Goal: Find specific page/section: Find specific page/section

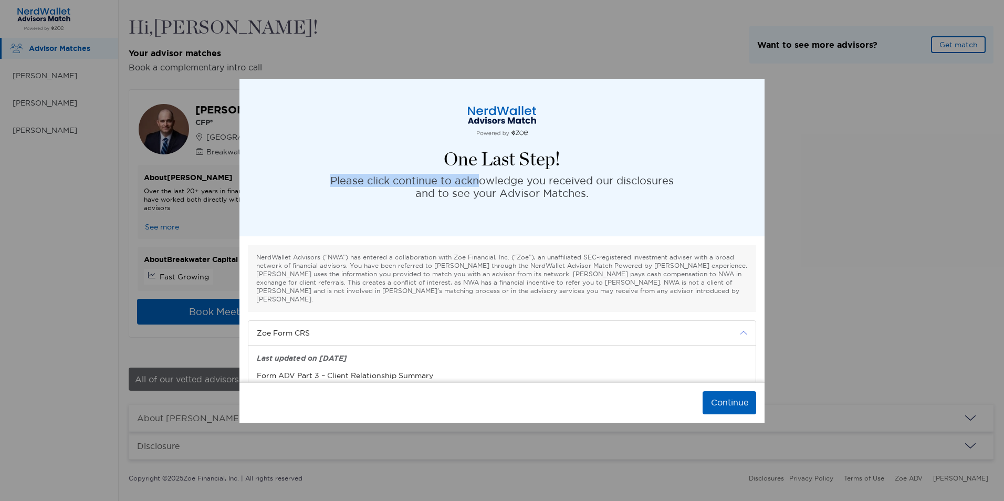
drag, startPoint x: 307, startPoint y: 99, endPoint x: 477, endPoint y: 180, distance: 189.1
click at [477, 180] on div "One Last Step! Please click continue to acknowledge you received our disclosure…" at bounding box center [501, 158] width 525 height 158
drag, startPoint x: 477, startPoint y: 180, endPoint x: 593, endPoint y: 211, distance: 120.0
click at [593, 211] on div "One Last Step! Please click continue to acknowledge you received our disclosure…" at bounding box center [501, 158] width 525 height 158
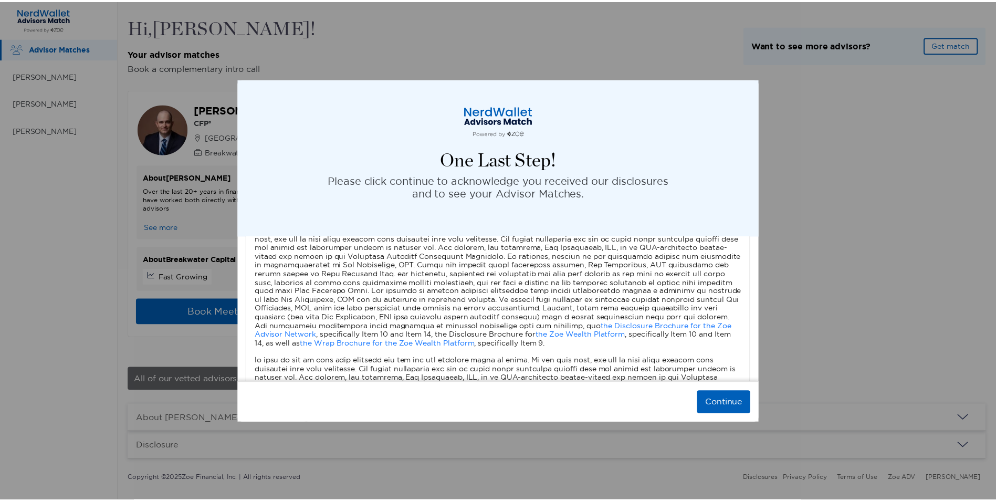
scroll to position [788, 0]
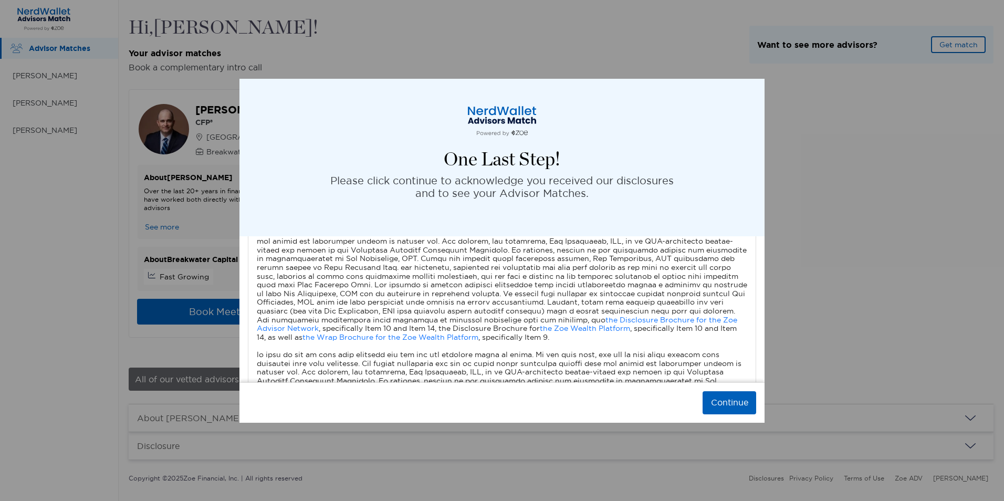
click at [38, 73] on div "One Last Step! Please click continue to acknowledge you received our disclosure…" at bounding box center [502, 250] width 1004 height 501
click at [725, 406] on button "Continue" at bounding box center [730, 402] width 54 height 23
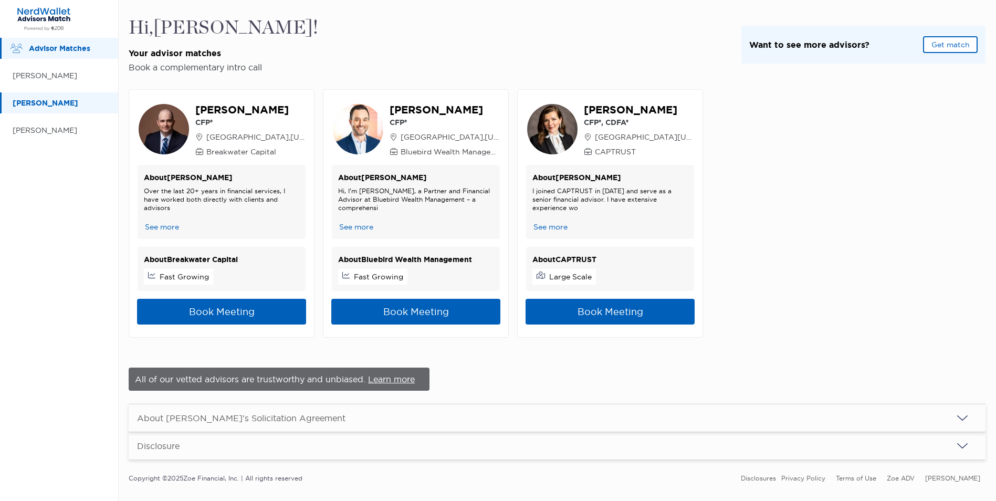
click at [36, 104] on p "[PERSON_NAME]" at bounding box center [60, 103] width 95 height 13
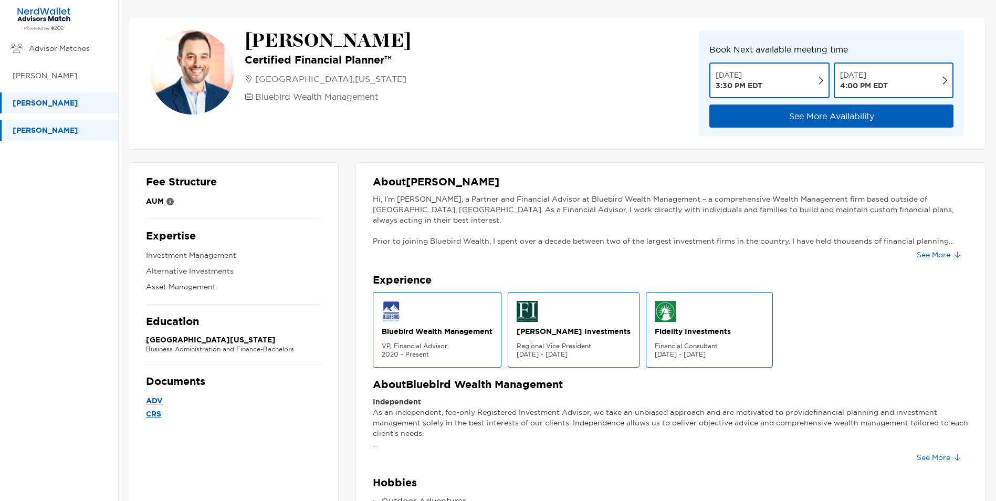
click at [36, 128] on p "[PERSON_NAME]" at bounding box center [60, 130] width 95 height 13
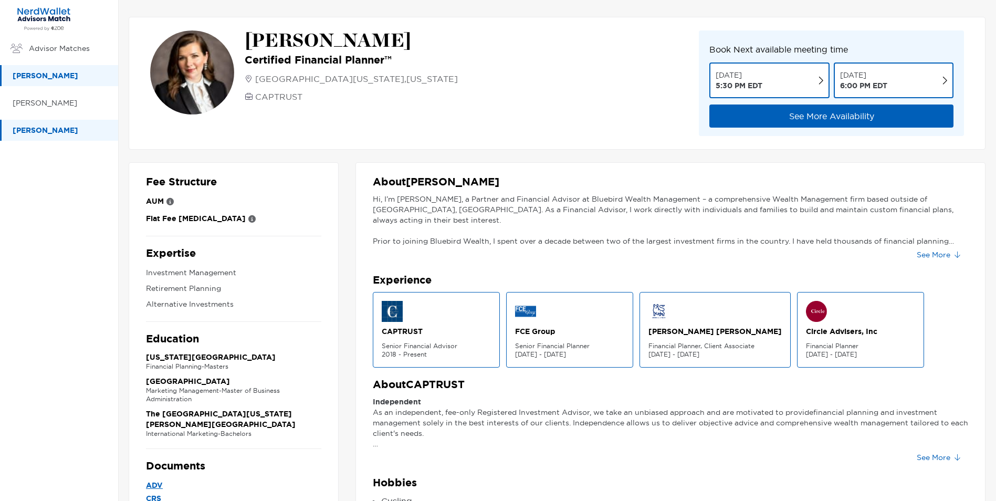
click at [27, 75] on p "[PERSON_NAME]" at bounding box center [60, 75] width 95 height 13
